Goal: Task Accomplishment & Management: Complete application form

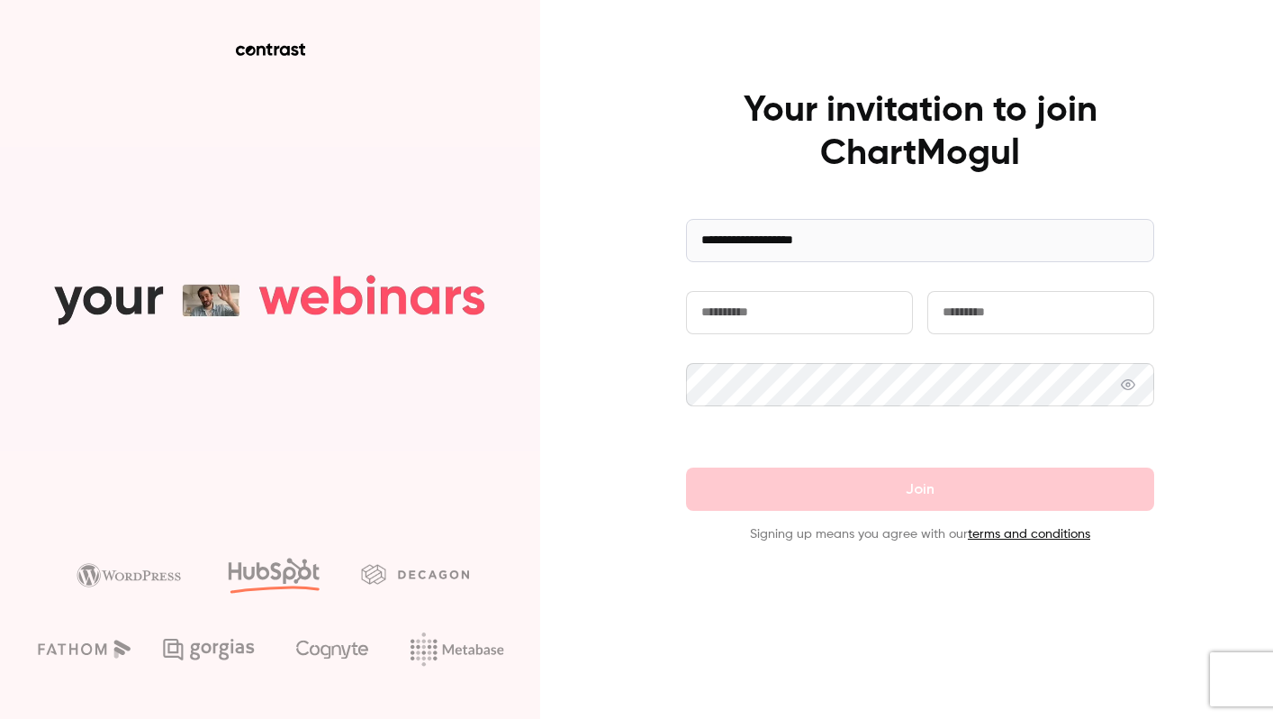
click at [769, 327] on input "text" at bounding box center [799, 312] width 227 height 43
type input "*****"
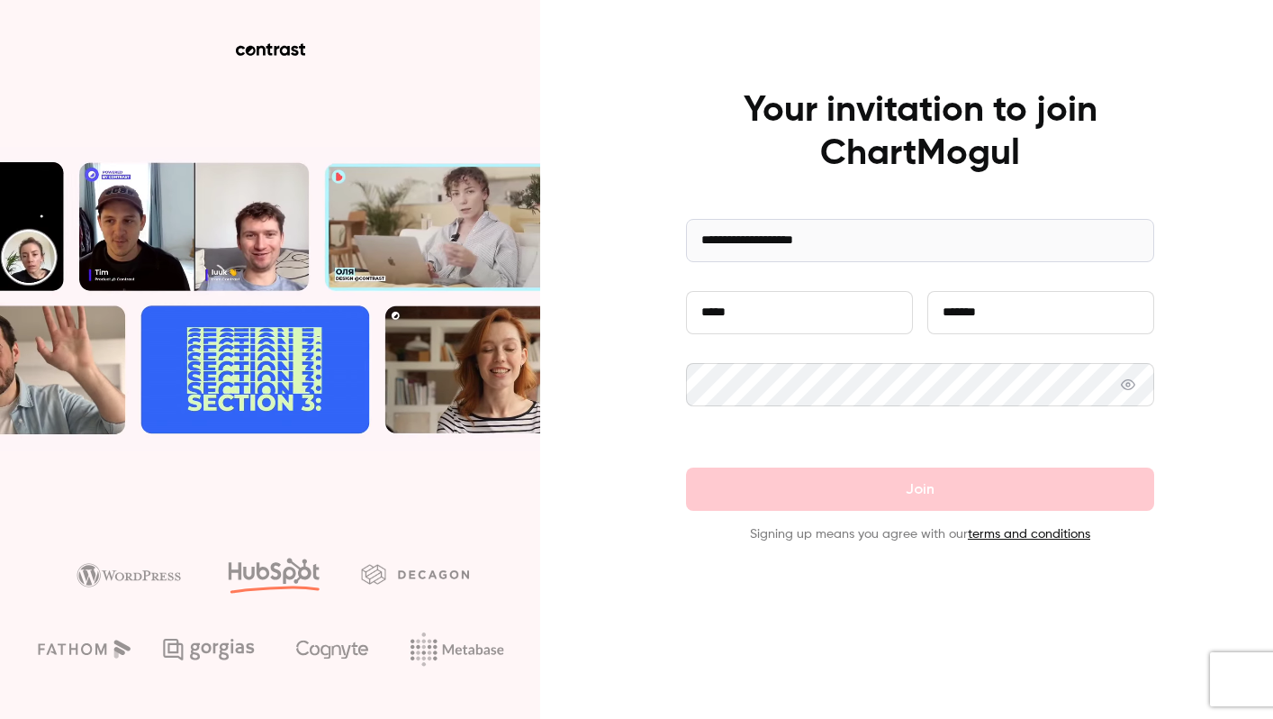
type input "*******"
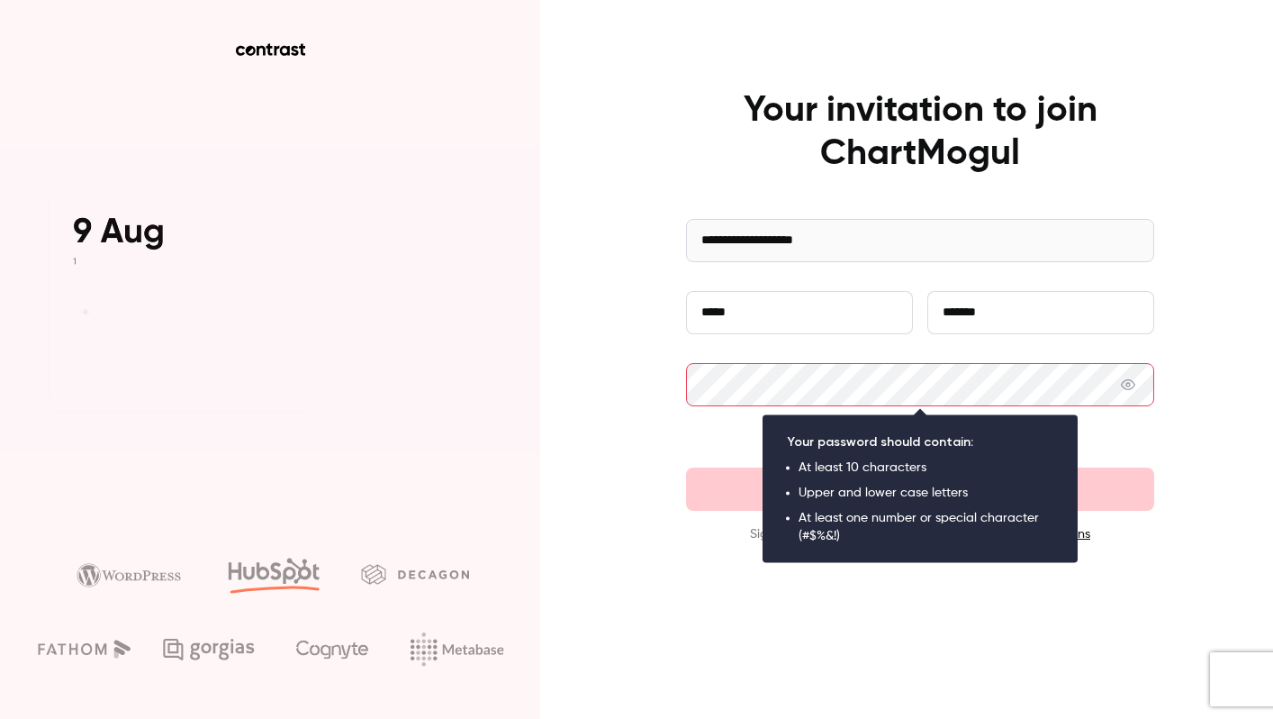
click at [743, 422] on div at bounding box center [920, 424] width 468 height 29
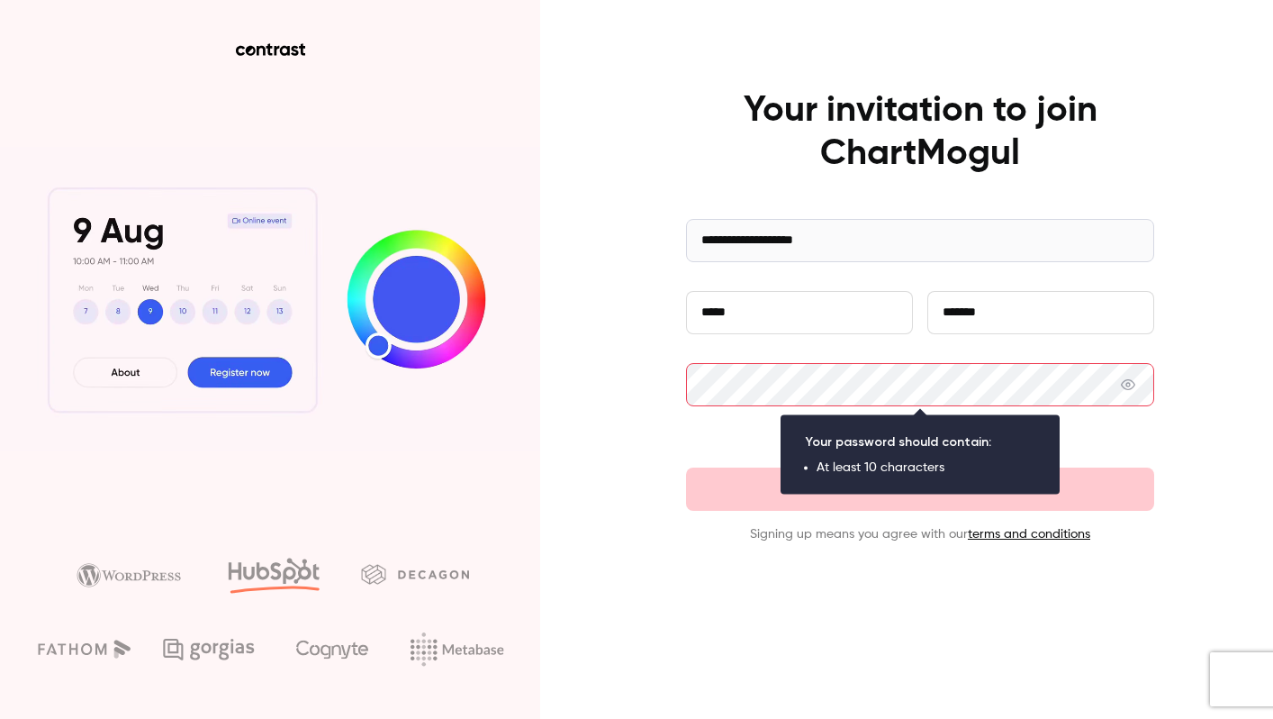
click at [705, 423] on div at bounding box center [920, 424] width 468 height 29
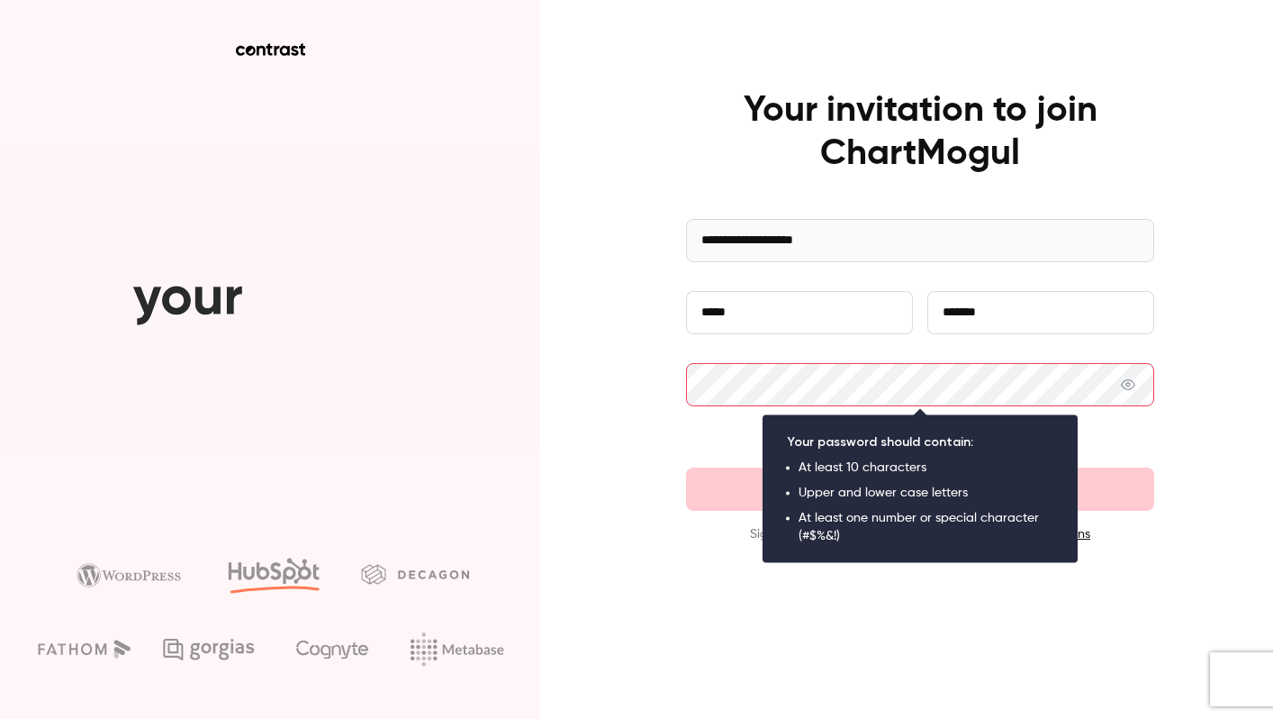
click at [0, 718] on com-1password-button at bounding box center [0, 719] width 0 height 0
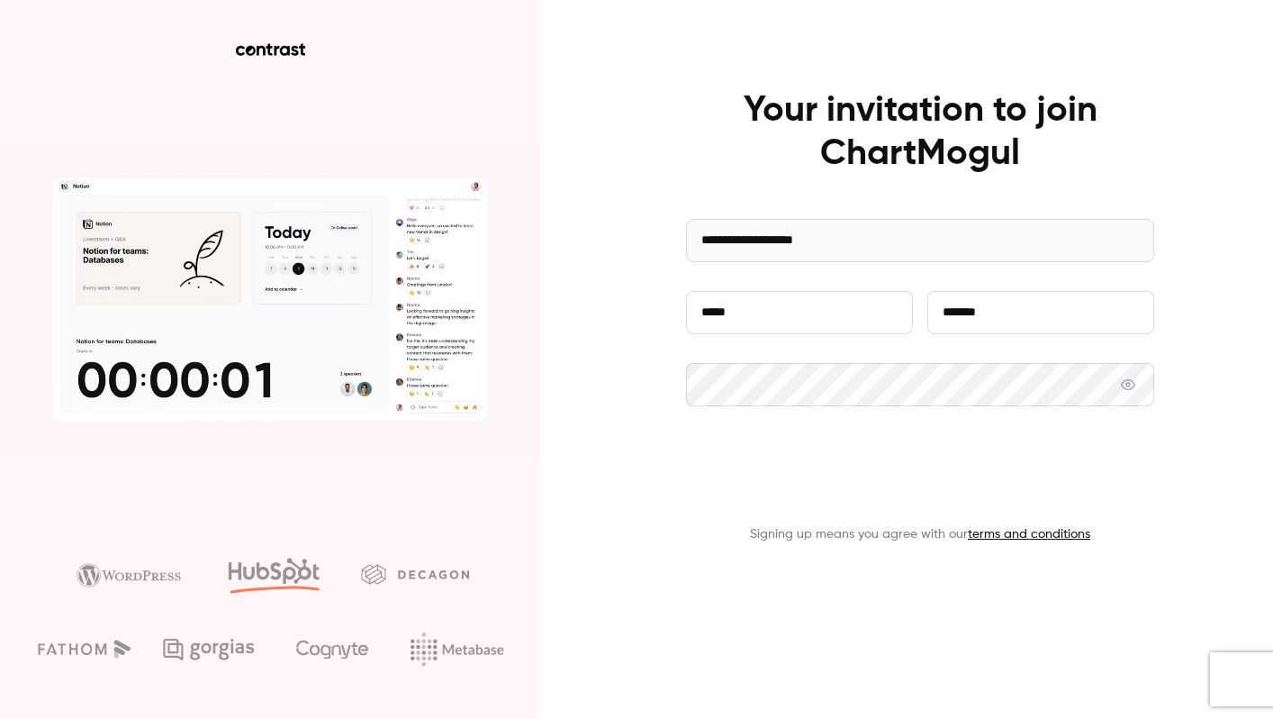
click at [907, 488] on button "Join" at bounding box center [920, 488] width 468 height 43
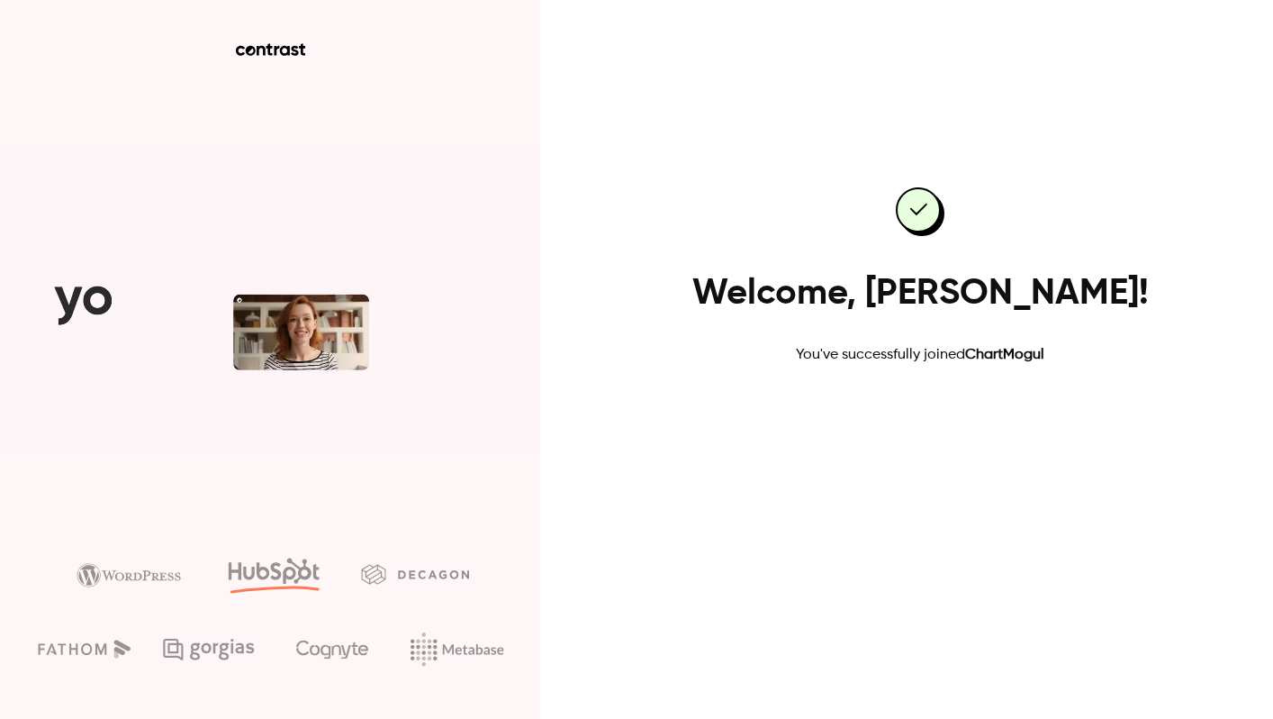
click at [877, 421] on link "Go to dashboard" at bounding box center [920, 423] width 153 height 43
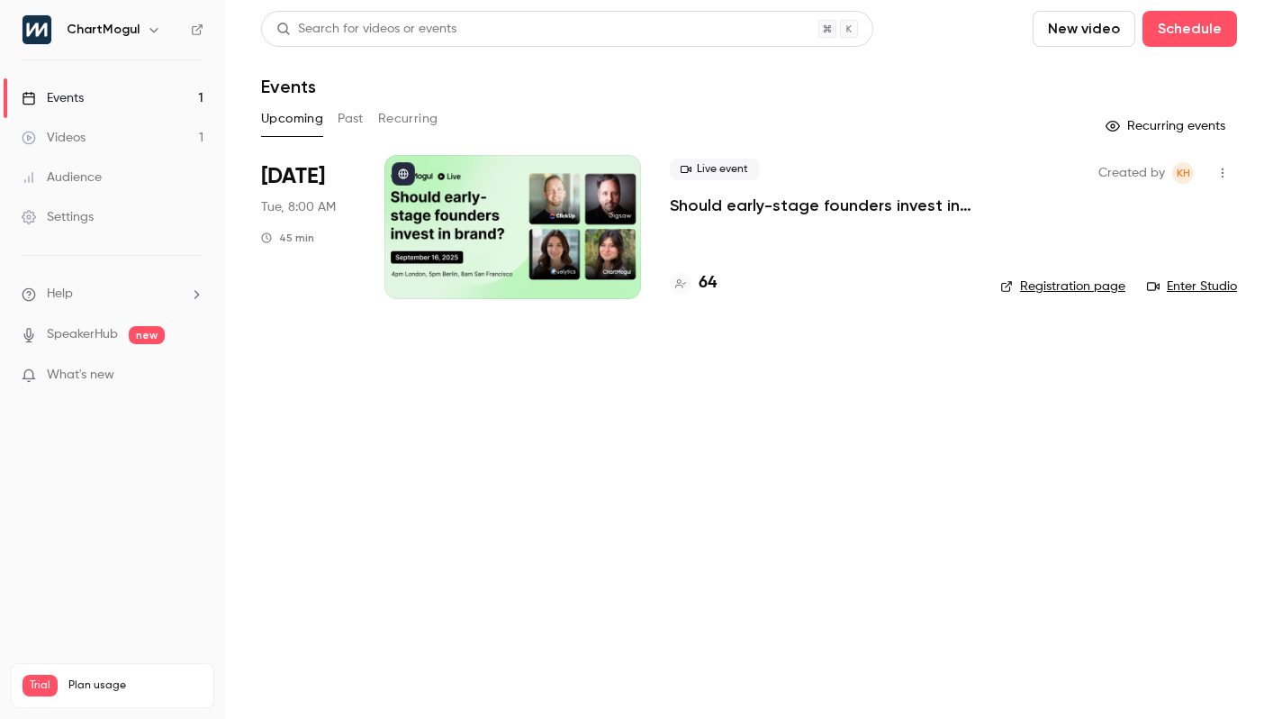
click at [1063, 292] on link "Registration page" at bounding box center [1062, 286] width 125 height 18
click at [341, 126] on button "Past" at bounding box center [351, 118] width 26 height 29
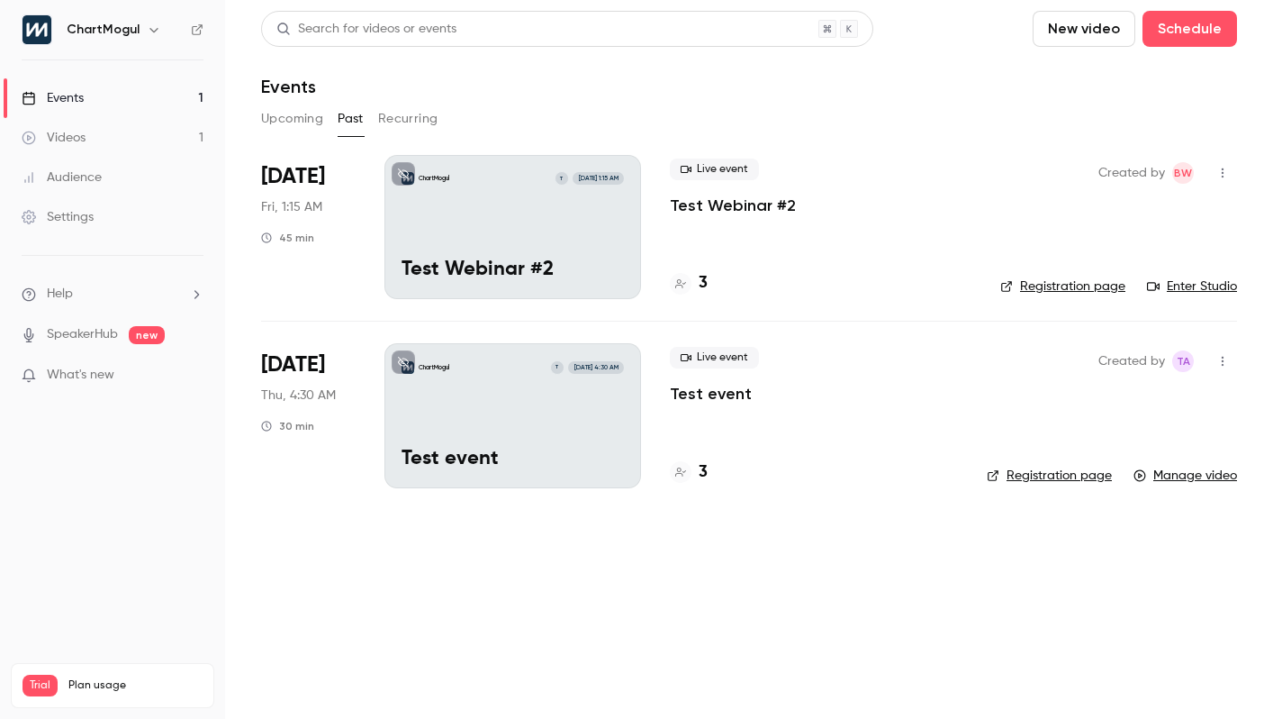
click at [419, 120] on button "Recurring" at bounding box center [408, 118] width 60 height 29
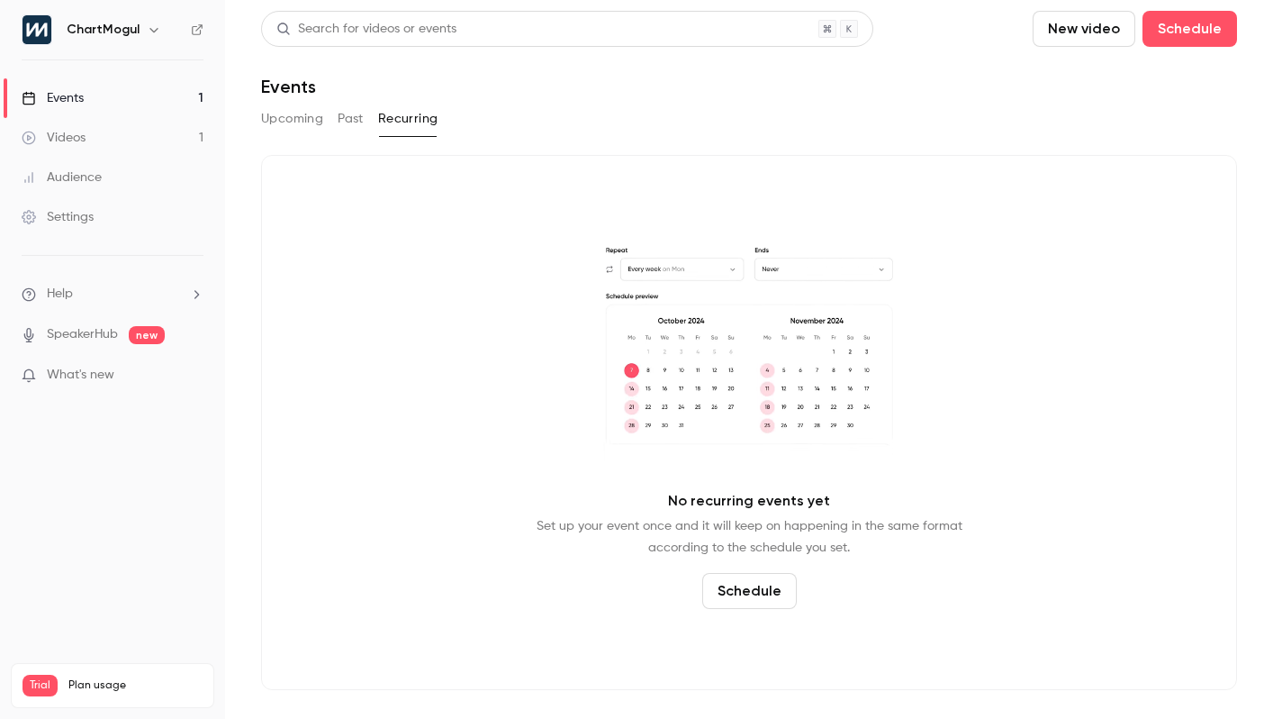
click at [268, 121] on button "Upcoming" at bounding box center [292, 118] width 62 height 29
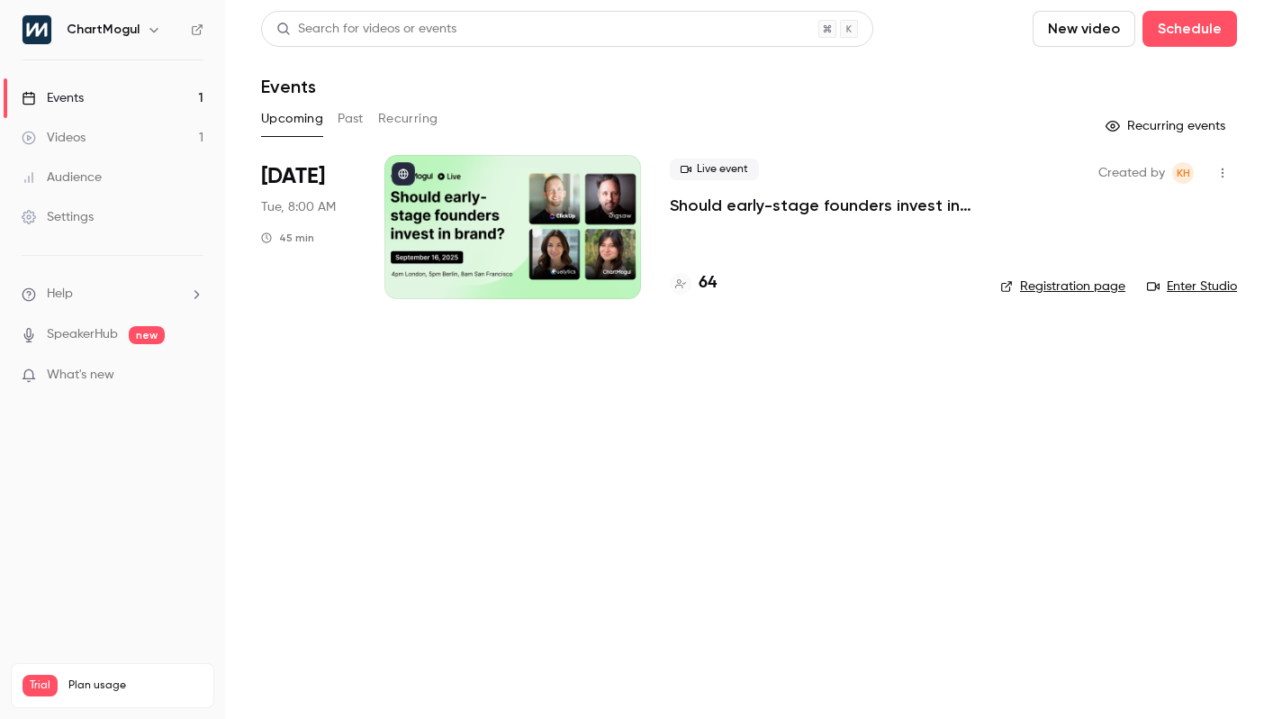
click at [95, 367] on span "What's new" at bounding box center [81, 375] width 68 height 19
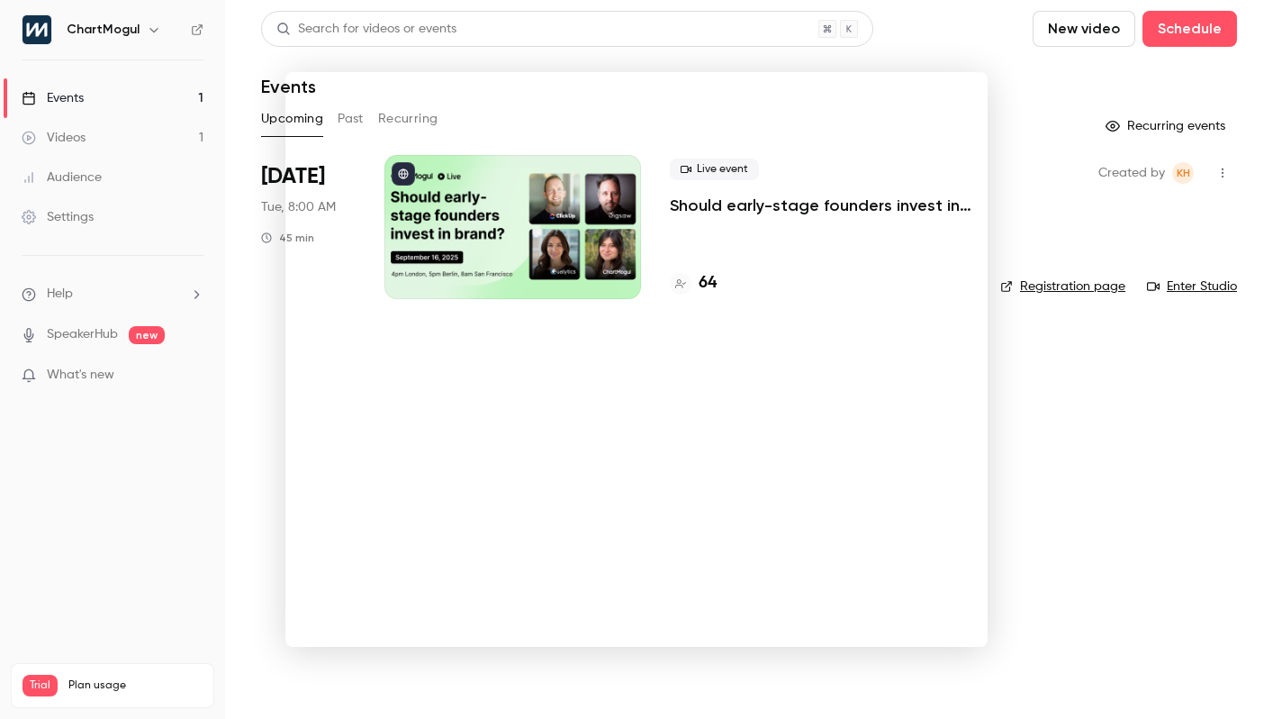
click at [191, 194] on div at bounding box center [636, 359] width 1273 height 719
